Goal: Book appointment/travel/reservation

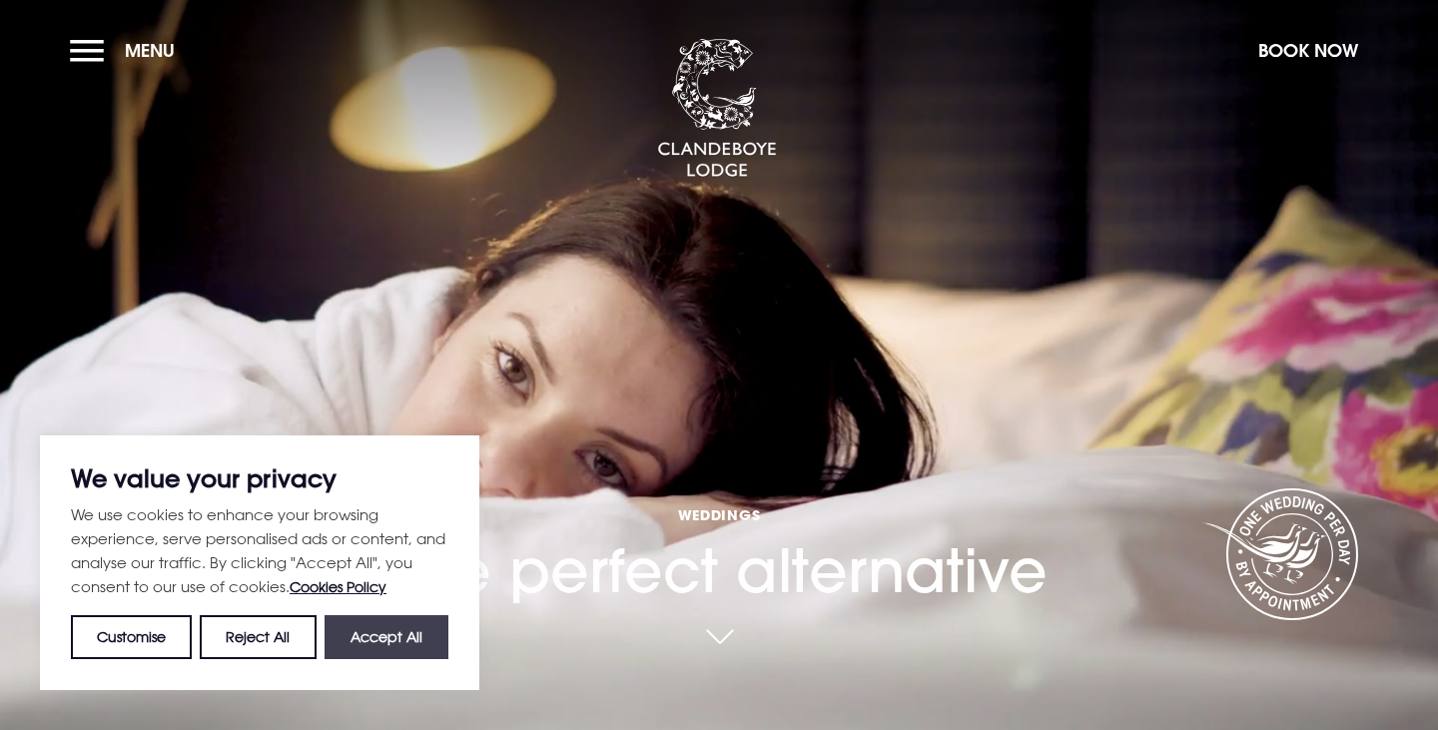
click at [395, 627] on button "Accept All" at bounding box center [387, 637] width 124 height 44
checkbox input "true"
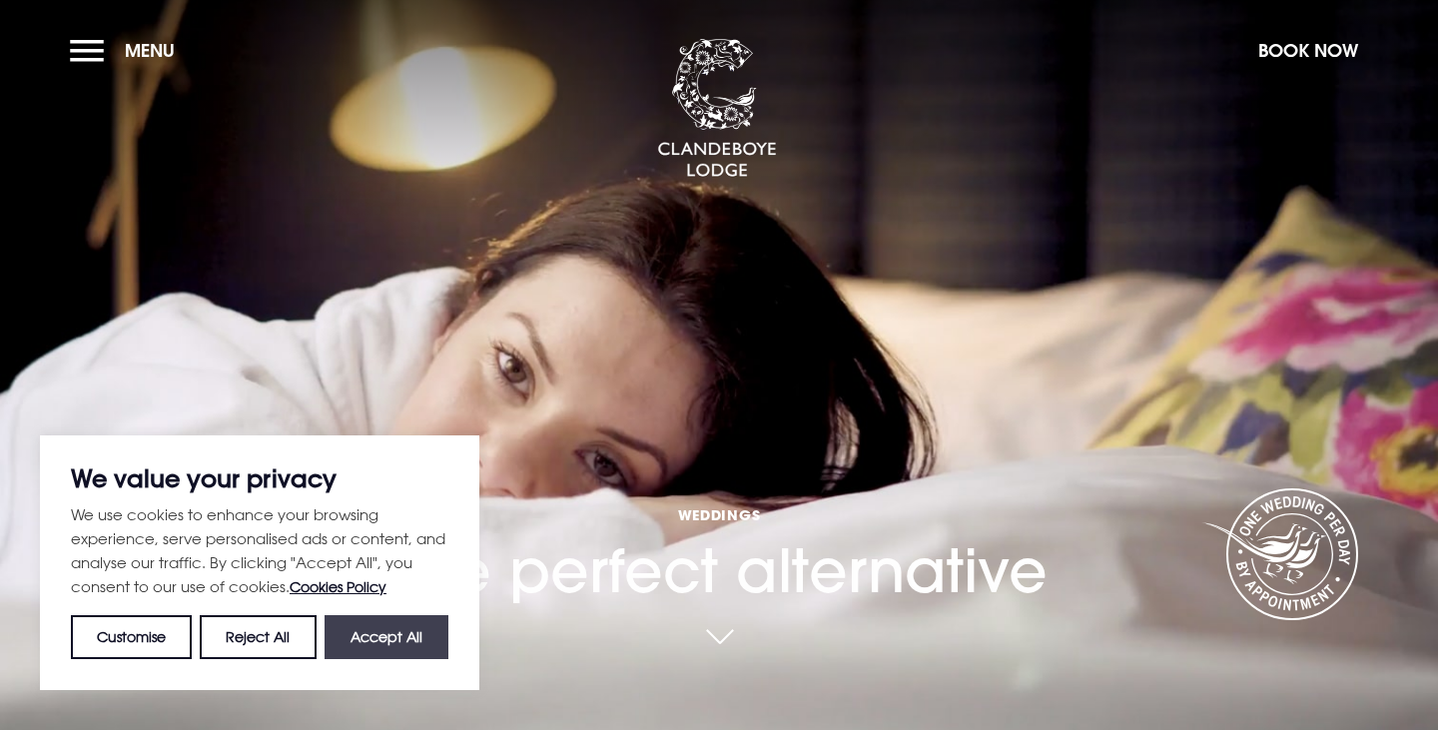
checkbox input "true"
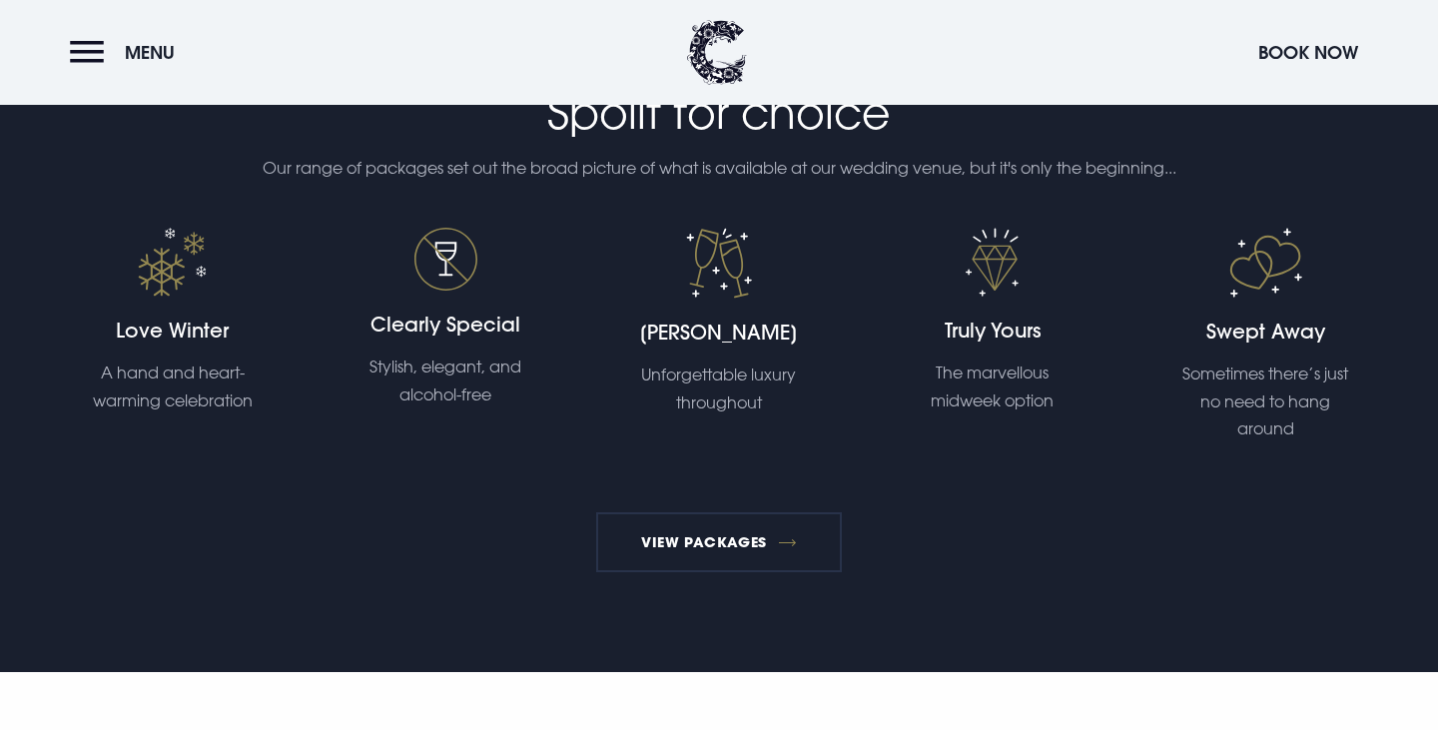
scroll to position [3083, 0]
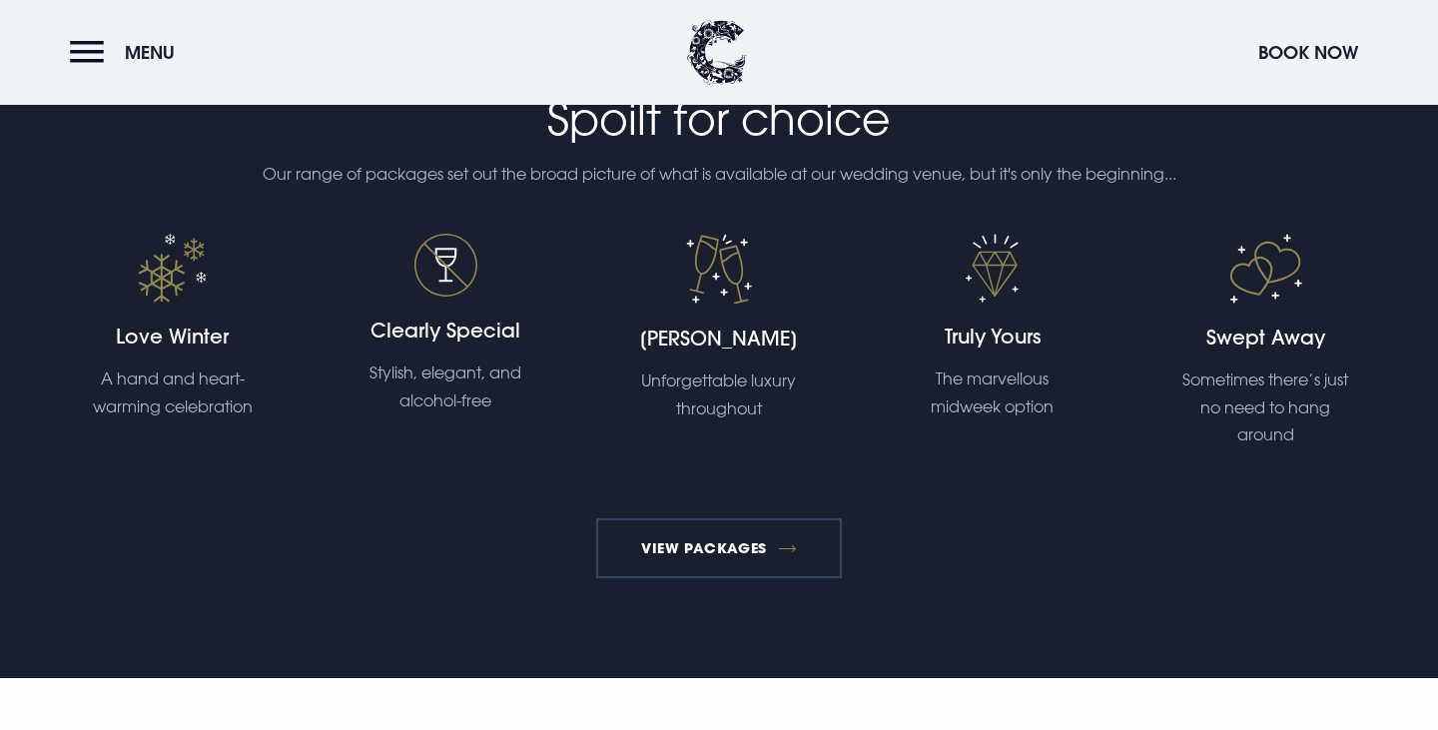
click at [750, 540] on link "View Packages" at bounding box center [719, 548] width 247 height 60
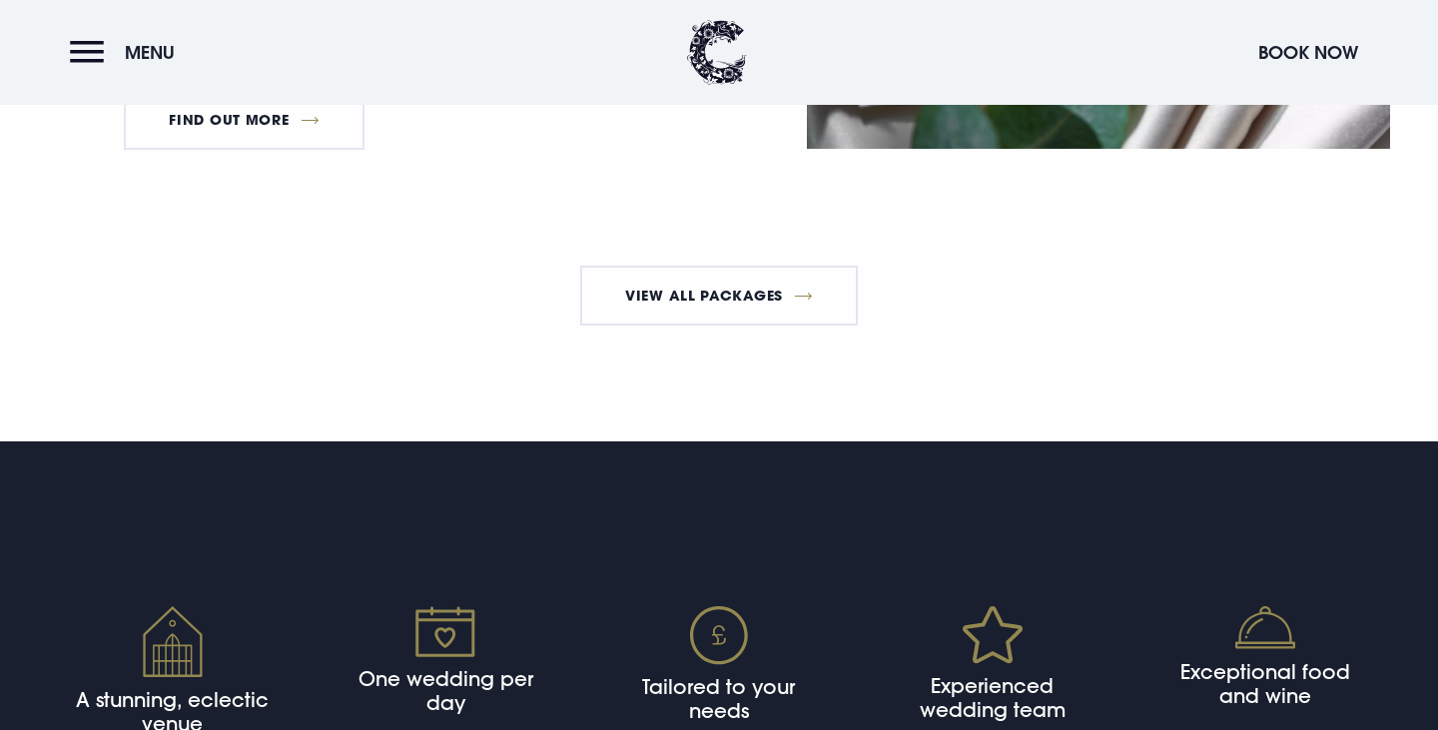
scroll to position [3823, 0]
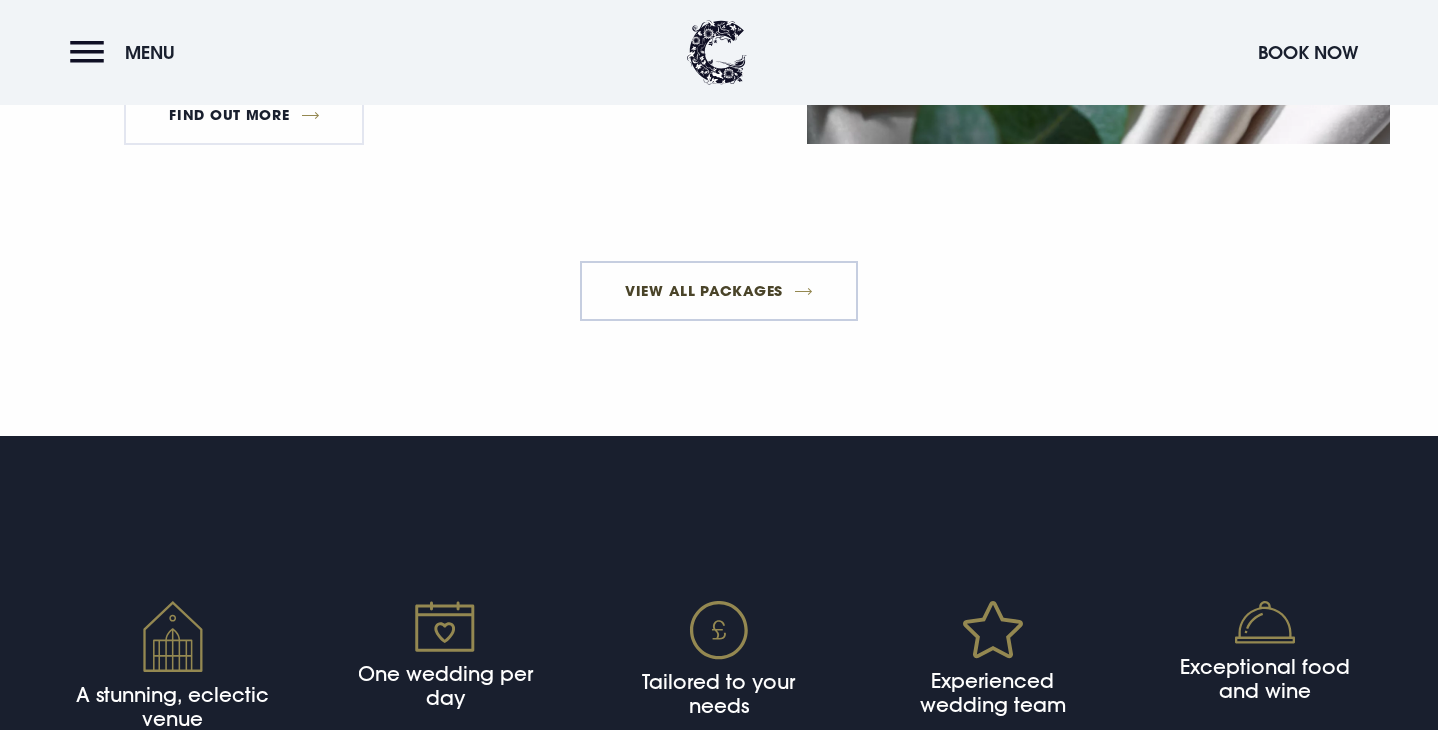
click at [711, 321] on link "View All Packages" at bounding box center [719, 291] width 279 height 60
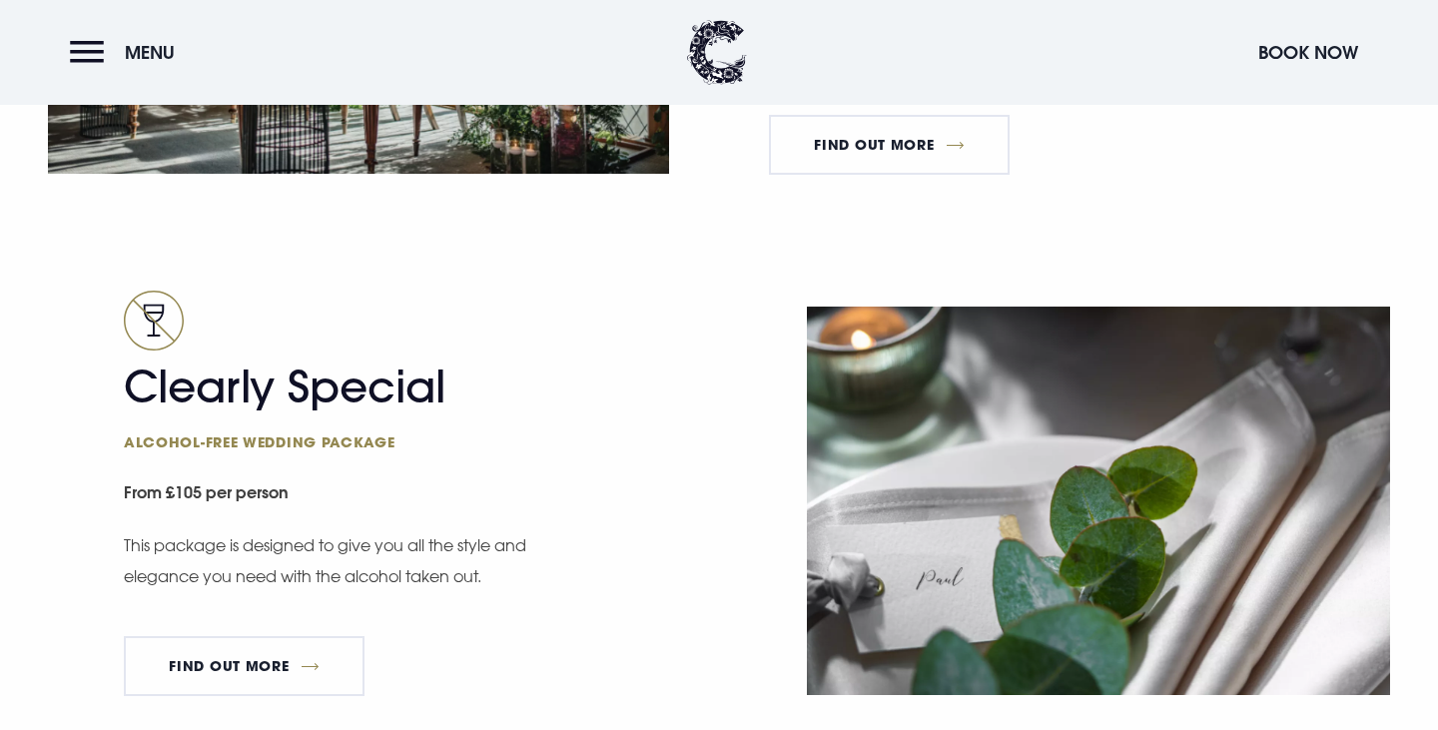
scroll to position [3290, 0]
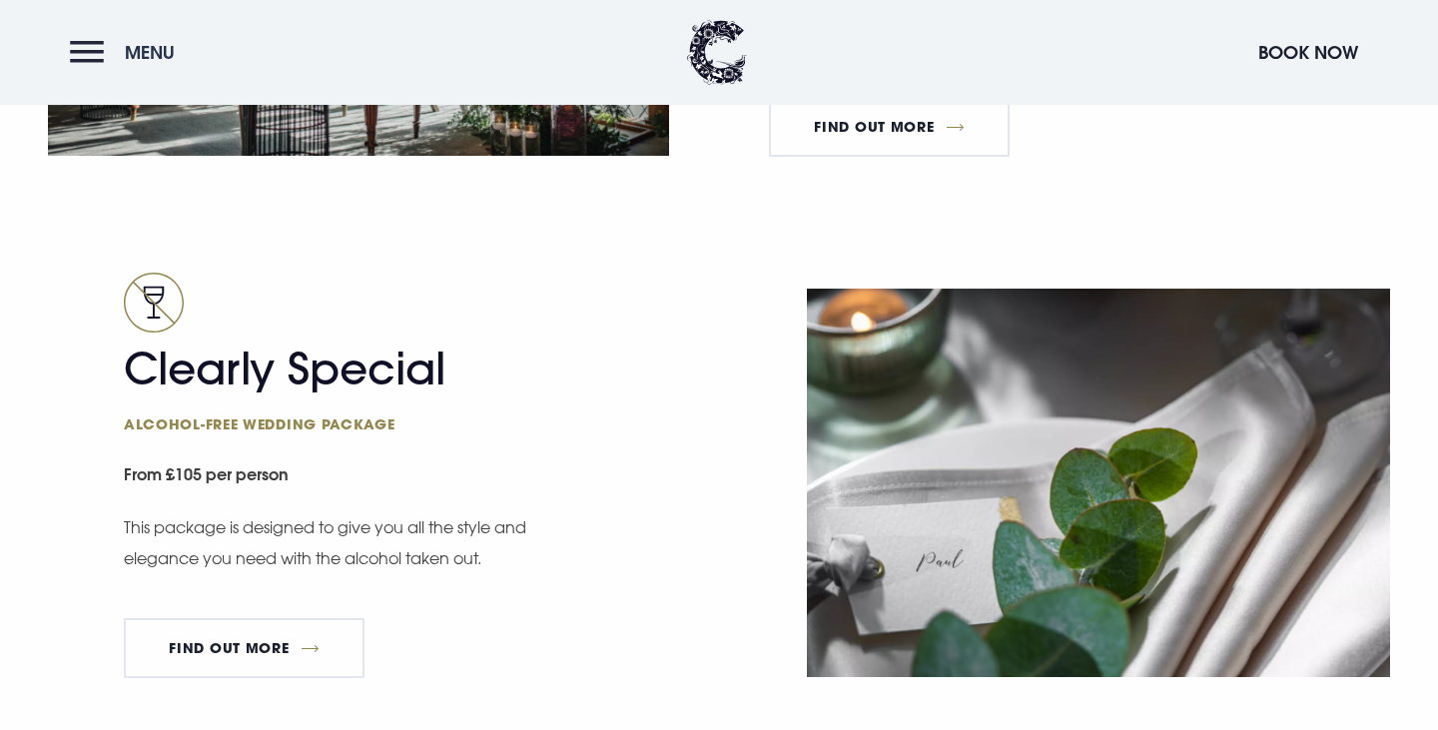
click at [77, 60] on button "Menu" at bounding box center [127, 52] width 115 height 43
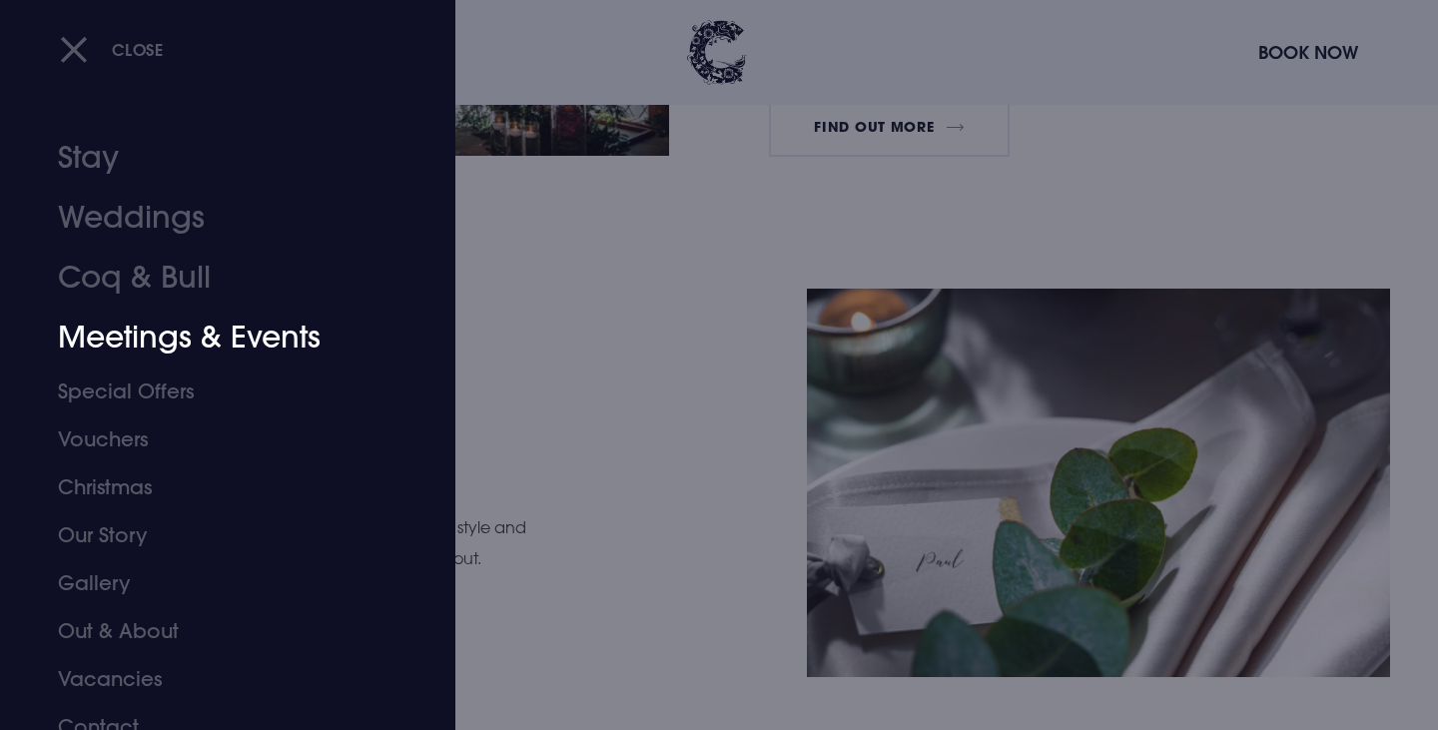
click at [180, 338] on link "Meetings & Events" at bounding box center [216, 338] width 316 height 60
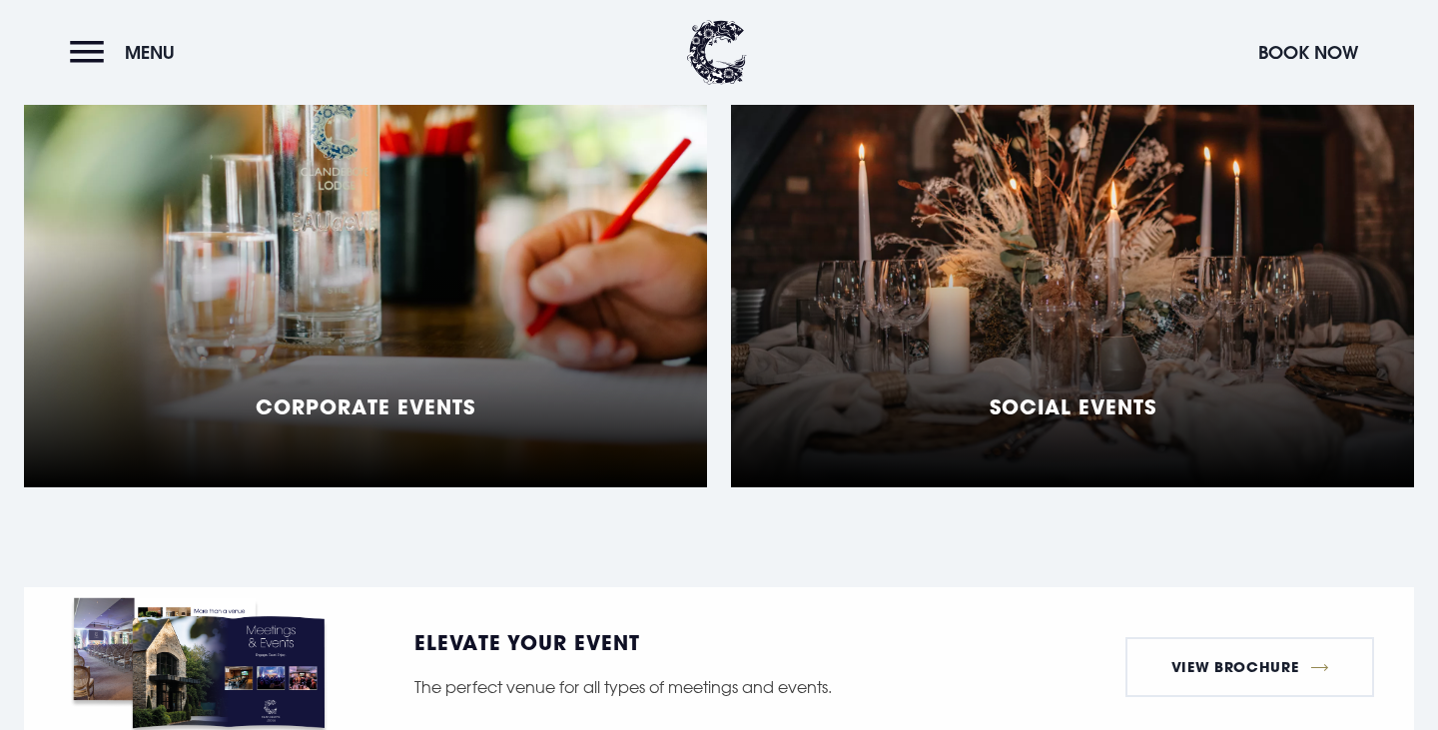
scroll to position [1765, 0]
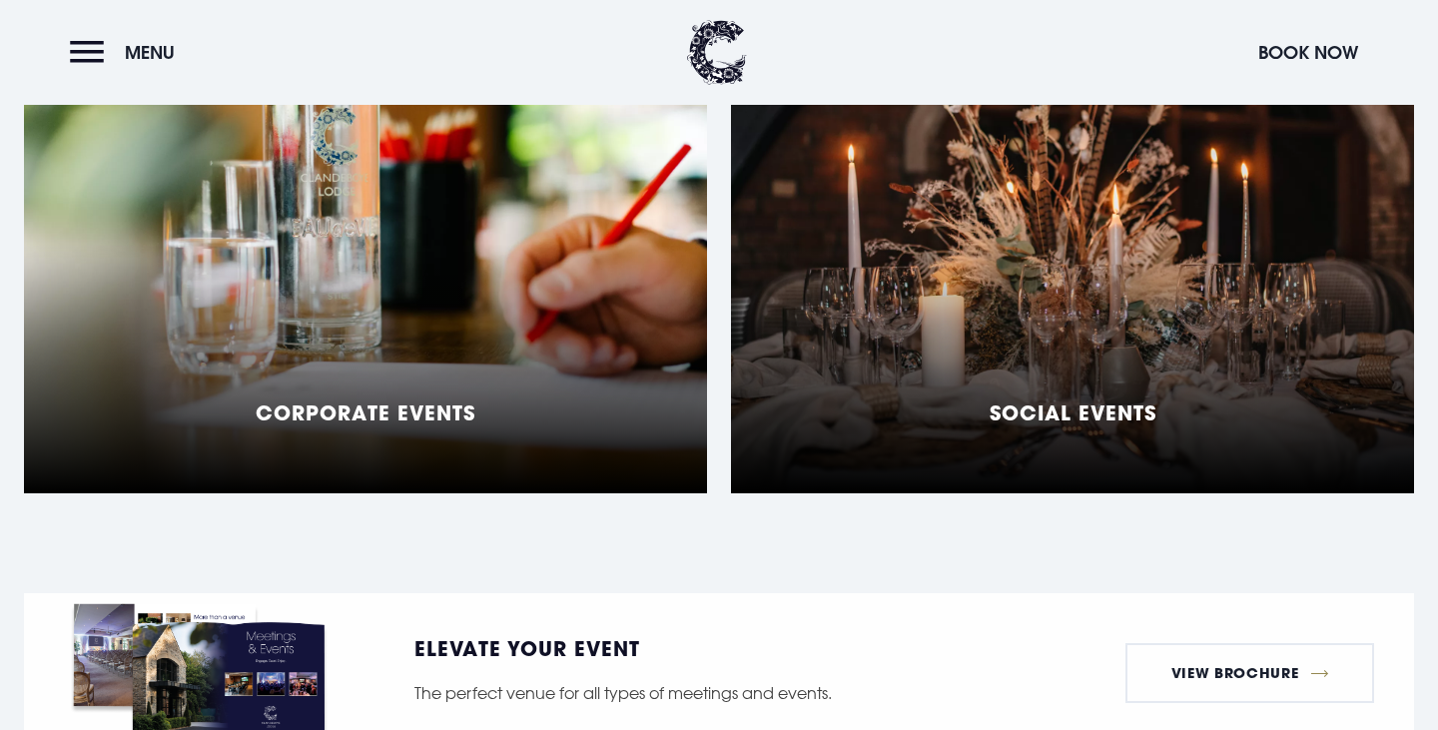
click at [903, 338] on div "Social Events" at bounding box center [1072, 243] width 683 height 499
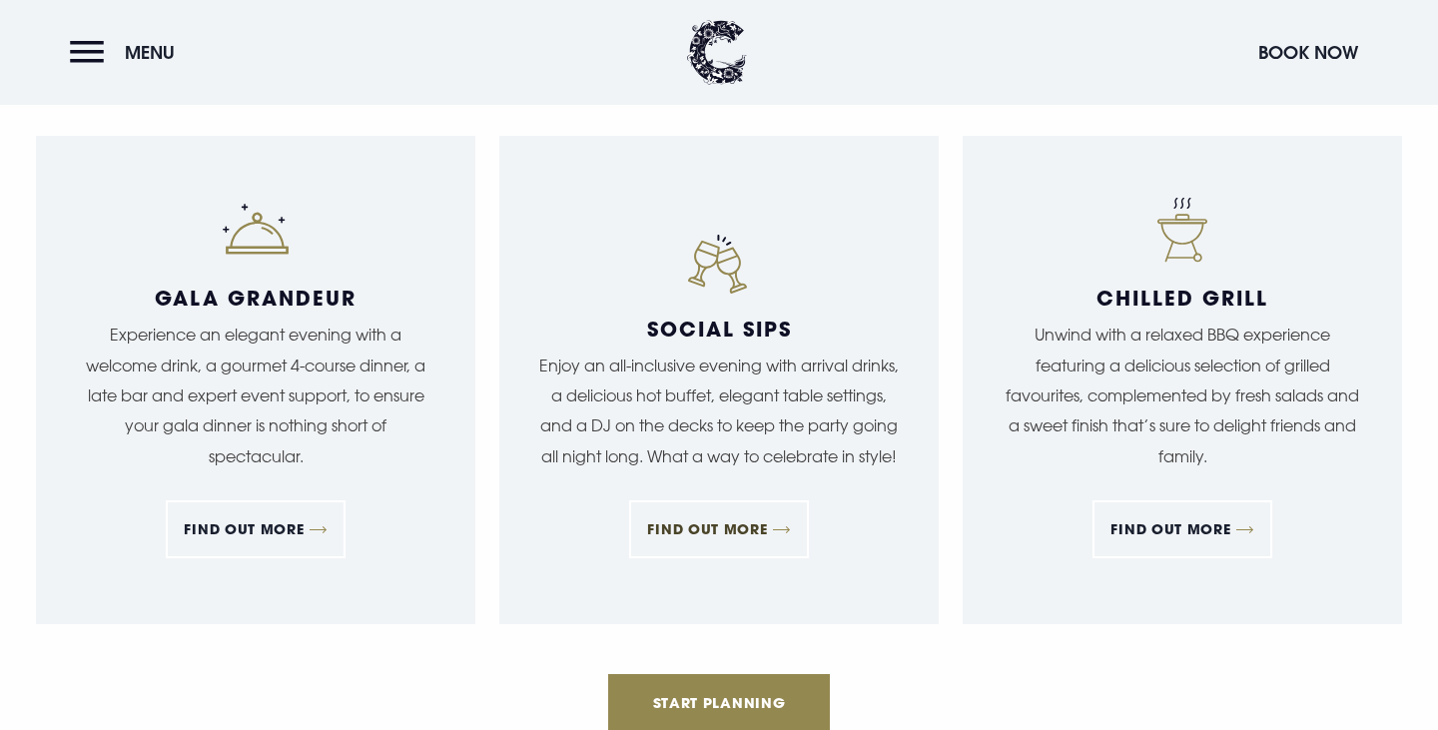
scroll to position [1935, 0]
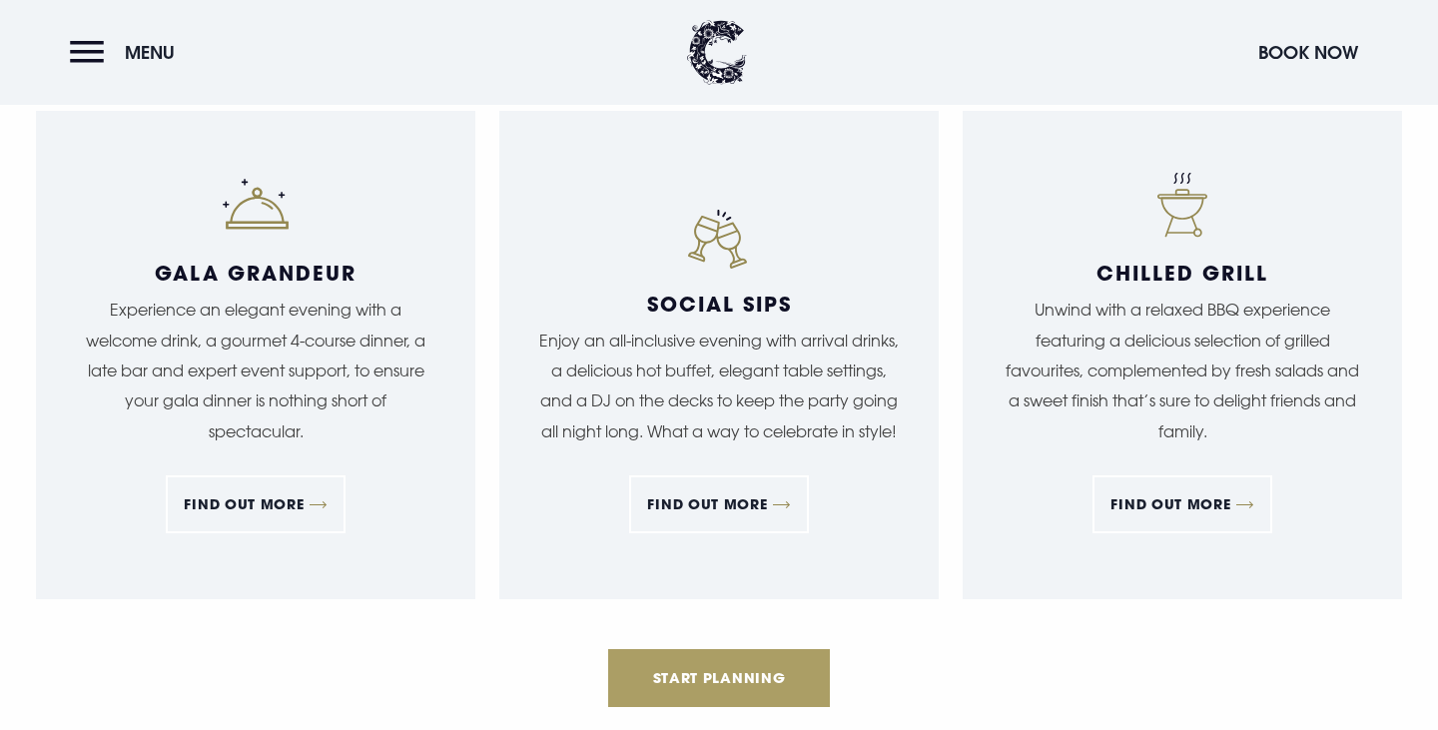
click at [754, 690] on link "Start Planning" at bounding box center [719, 678] width 222 height 58
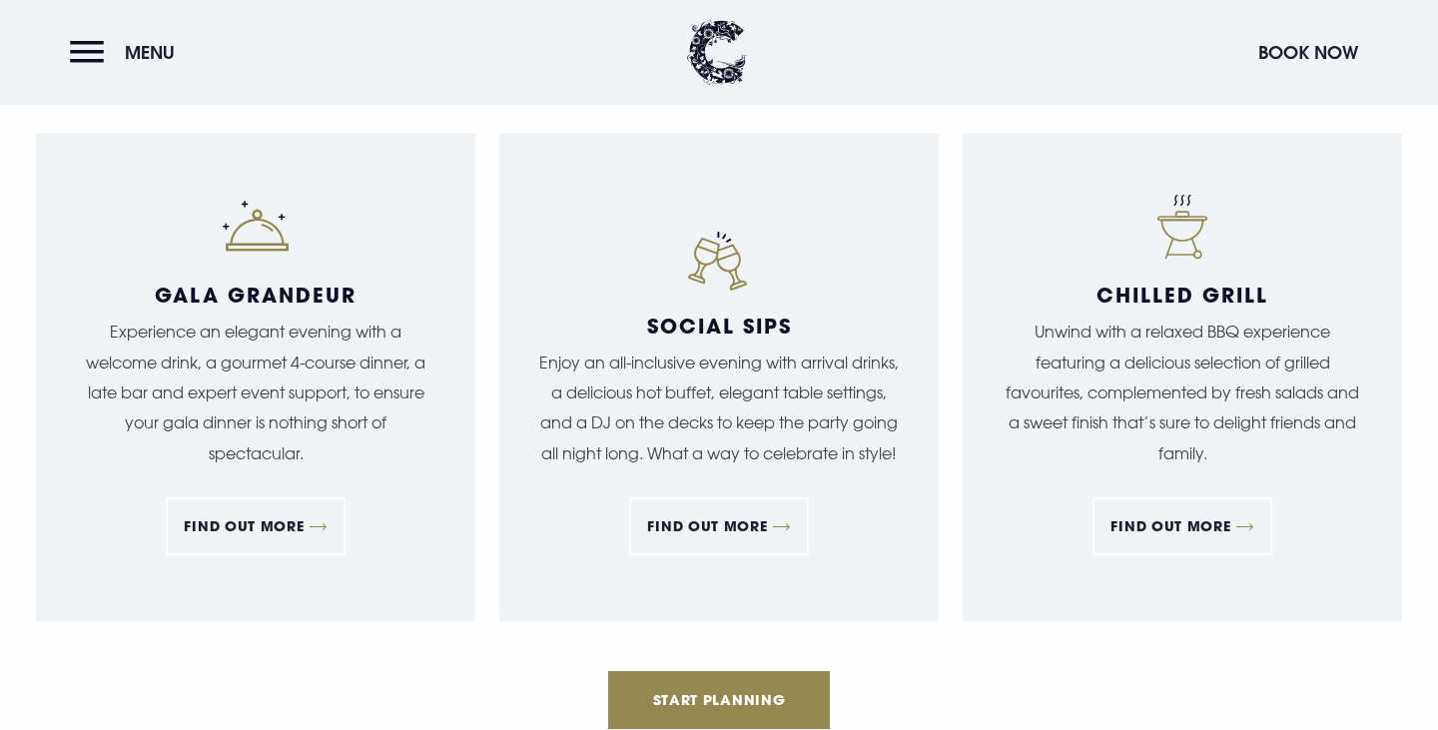
scroll to position [1894, 0]
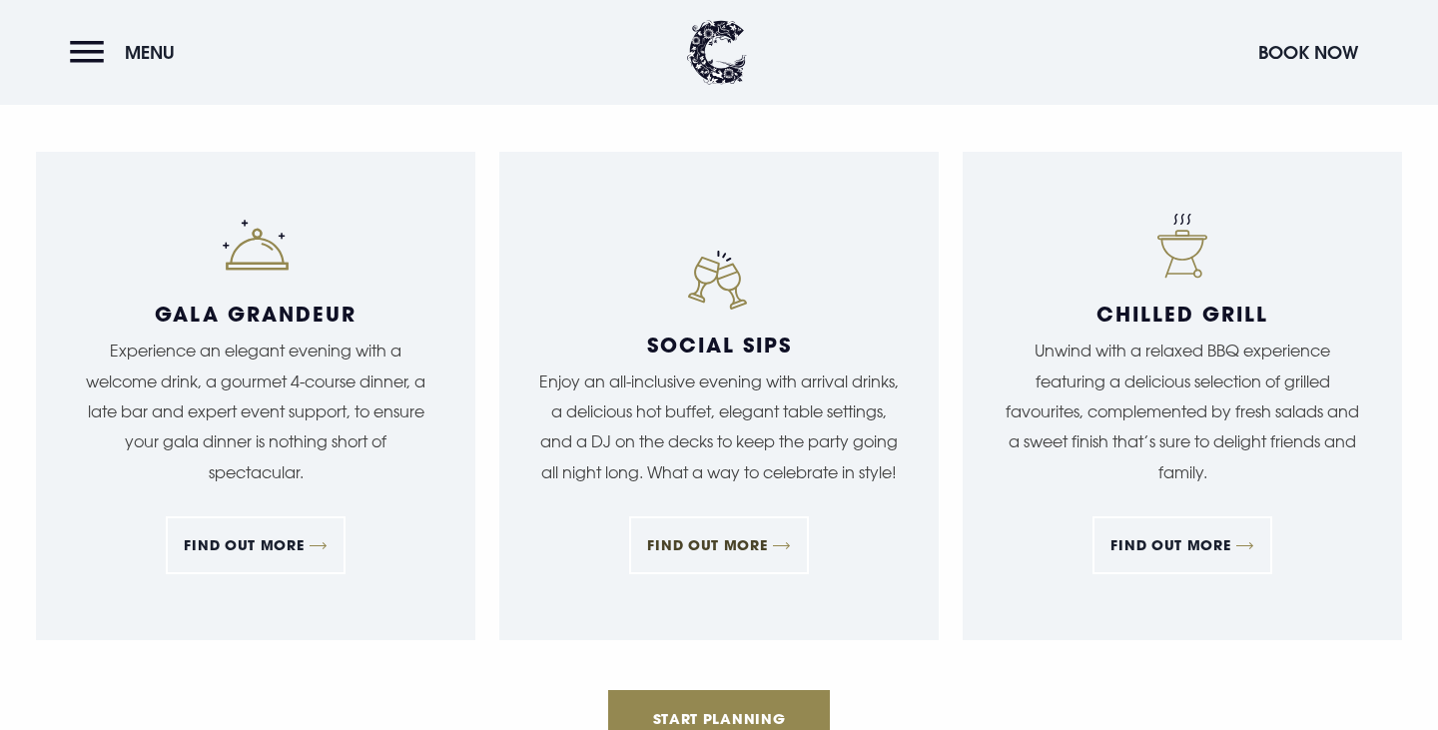
click at [729, 543] on link "FIND OUT MORE" at bounding box center [718, 545] width 179 height 58
click at [283, 547] on link "FIND OUT MORE" at bounding box center [255, 545] width 179 height 58
